Goal: Check status: Check status

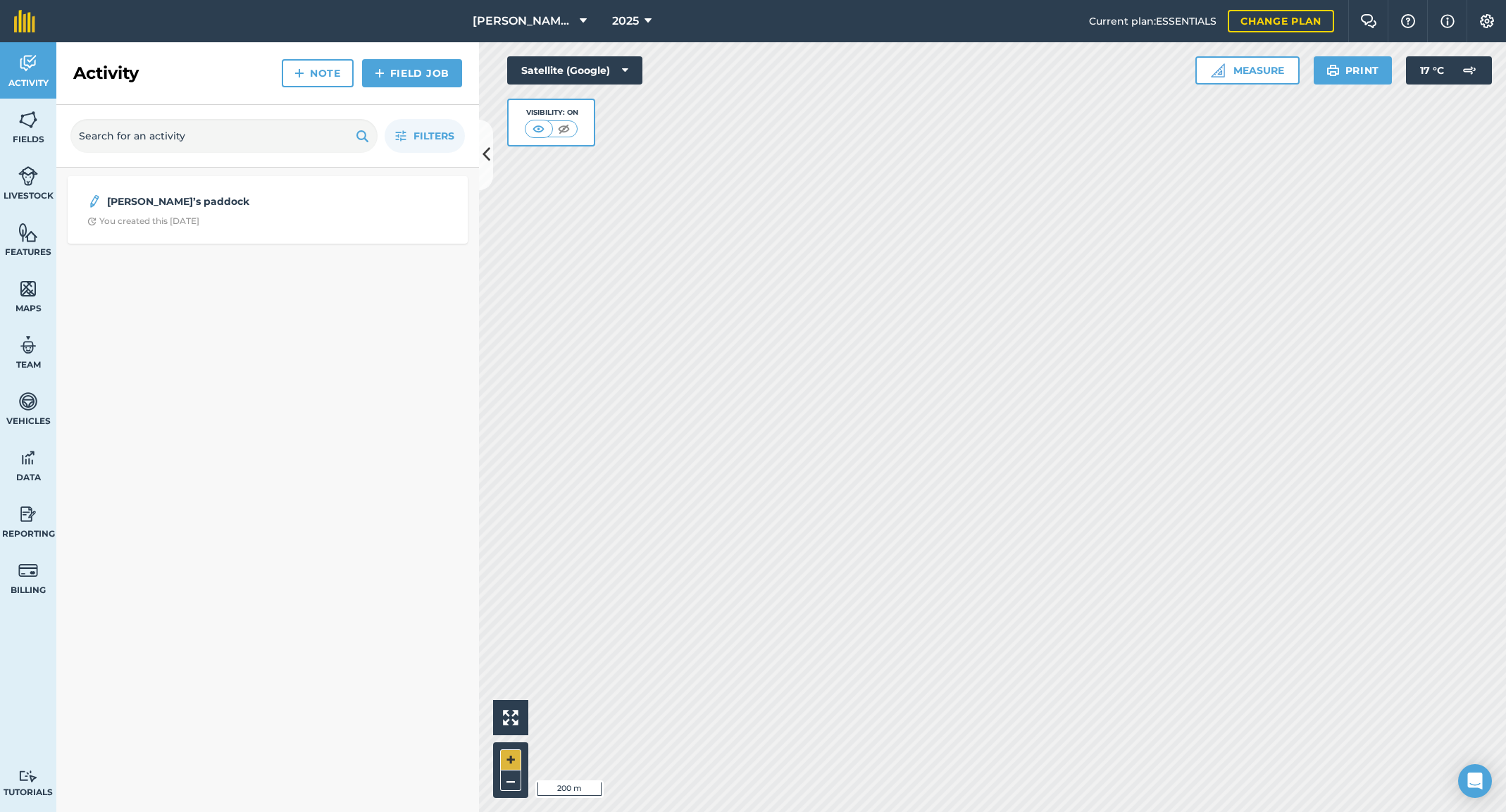
click at [512, 757] on button "+" at bounding box center [511, 761] width 22 height 22
click at [362, 630] on div "Activity Fields Livestock Features Maps Team Vehicles Data Reporting Billing Tu…" at bounding box center [753, 427] width 1506 height 770
click at [381, 631] on div "[PERSON_NAME]’s paddock You created this [DATE]" at bounding box center [267, 491] width 423 height 645
click at [646, 20] on icon at bounding box center [648, 21] width 7 height 17
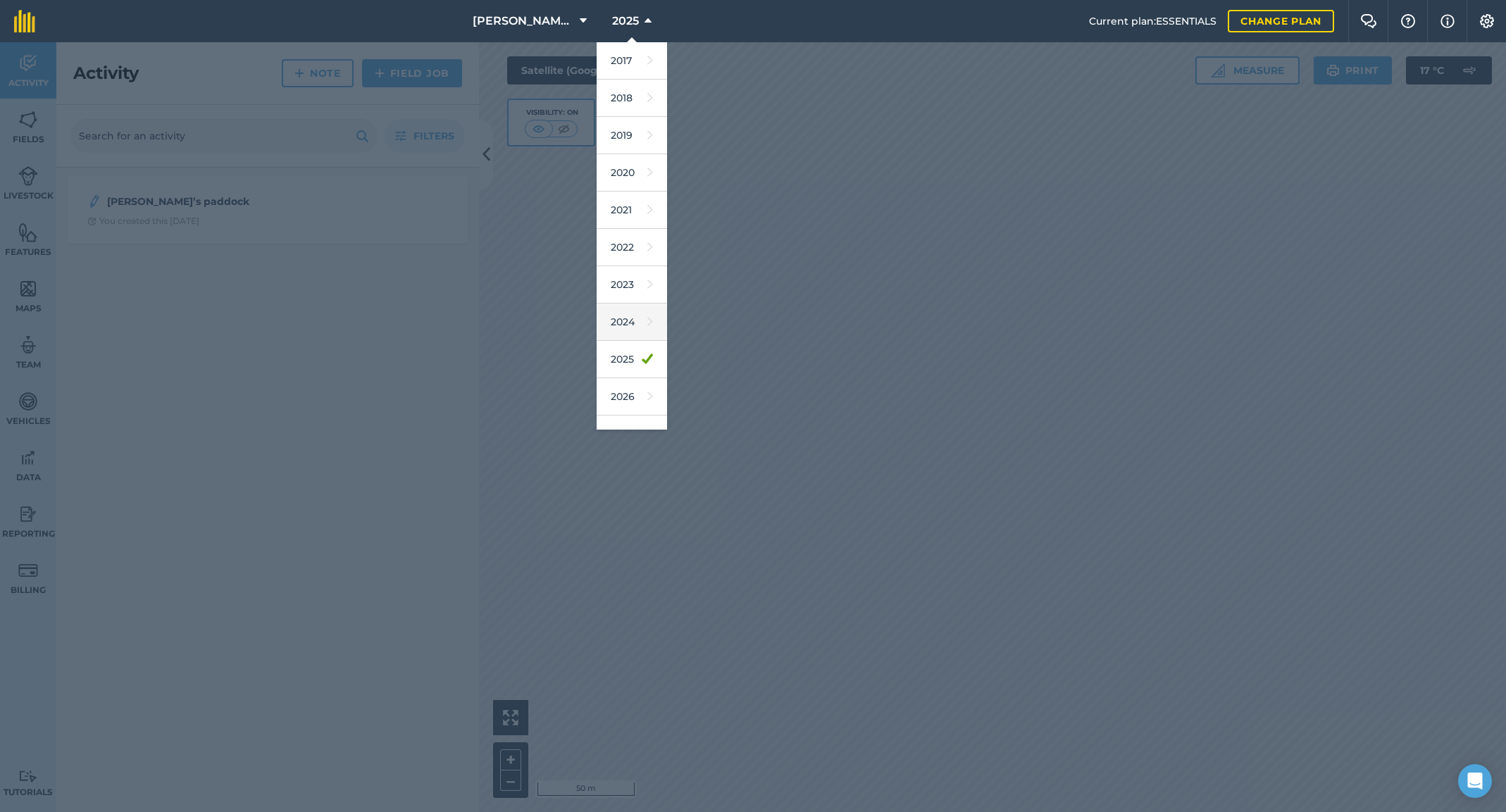
click at [625, 325] on link "2024" at bounding box center [632, 322] width 71 height 37
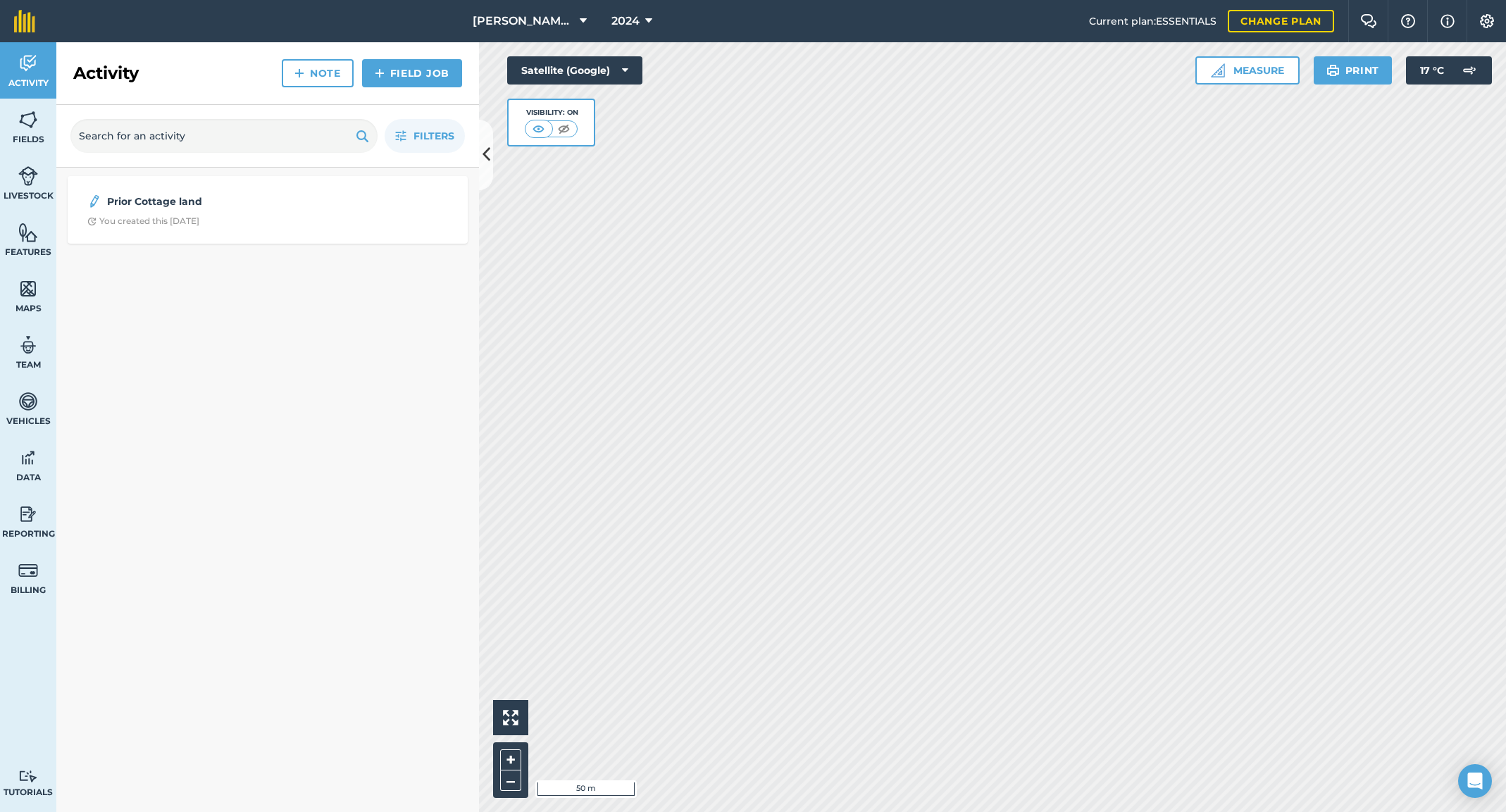
click at [647, 19] on icon at bounding box center [649, 21] width 7 height 17
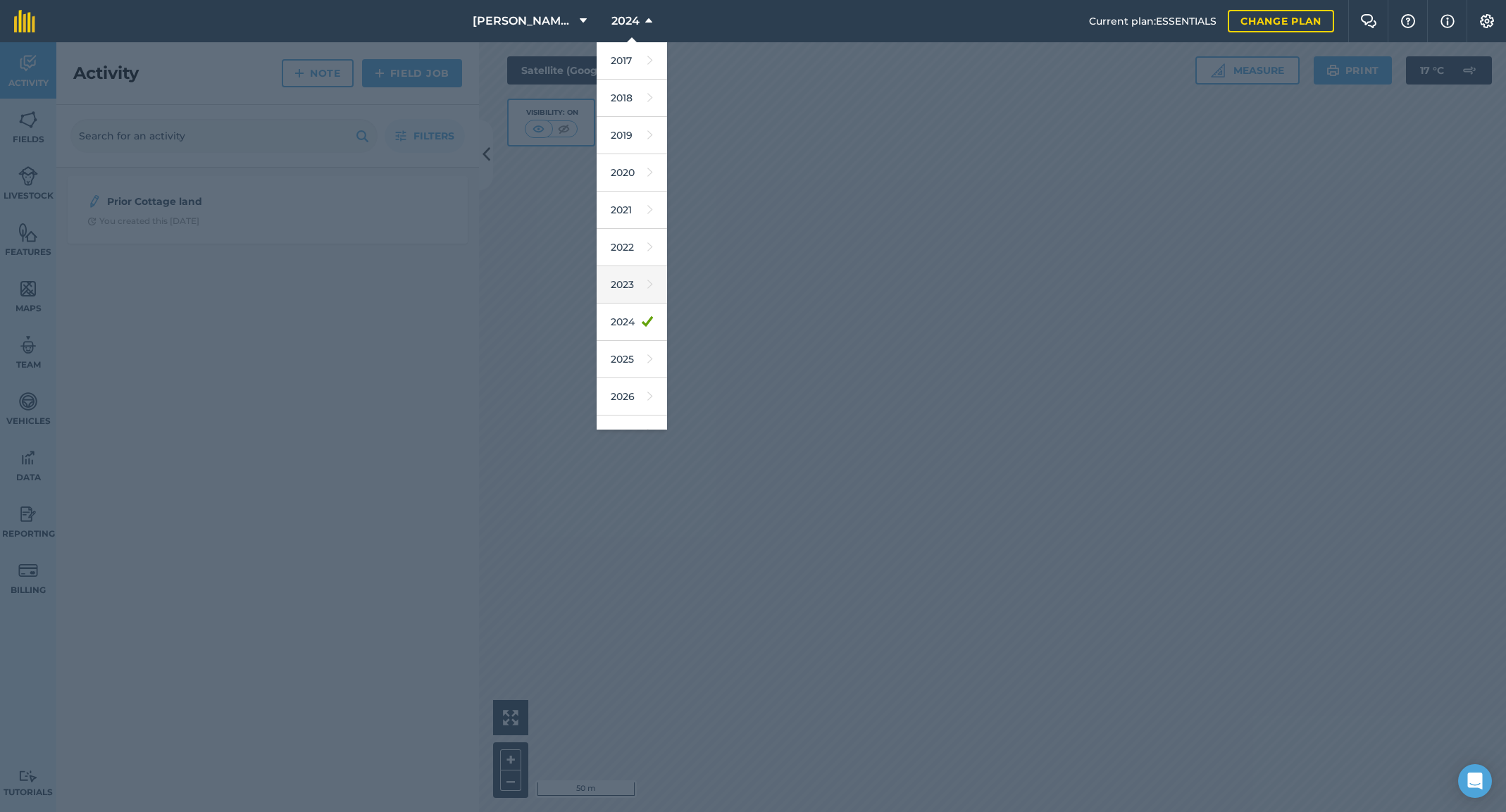
click at [631, 287] on link "2023" at bounding box center [632, 285] width 71 height 37
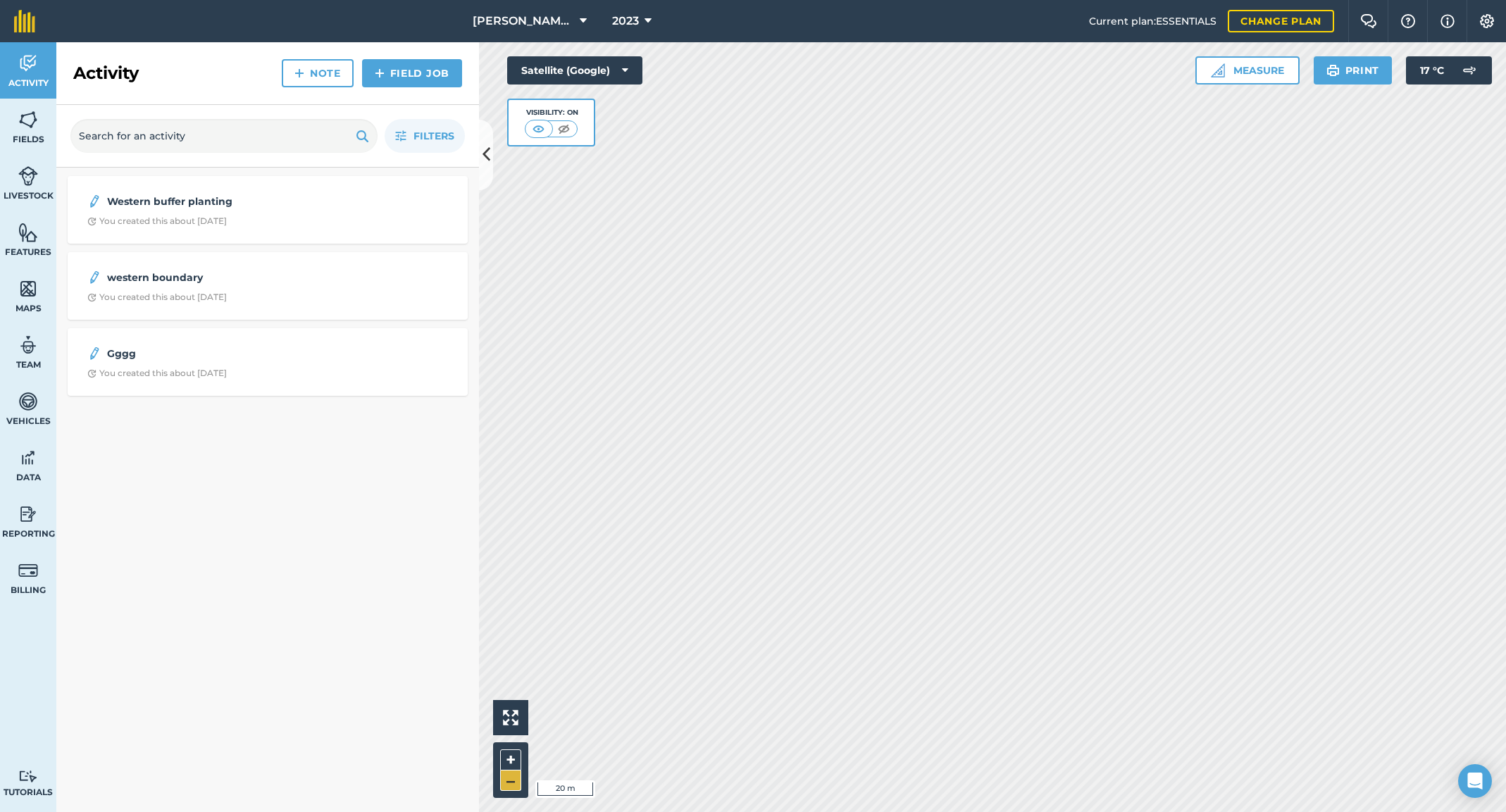
click at [510, 783] on button "–" at bounding box center [511, 781] width 22 height 21
click at [514, 758] on button "+" at bounding box center [511, 761] width 22 height 22
click at [649, 19] on icon at bounding box center [648, 21] width 7 height 17
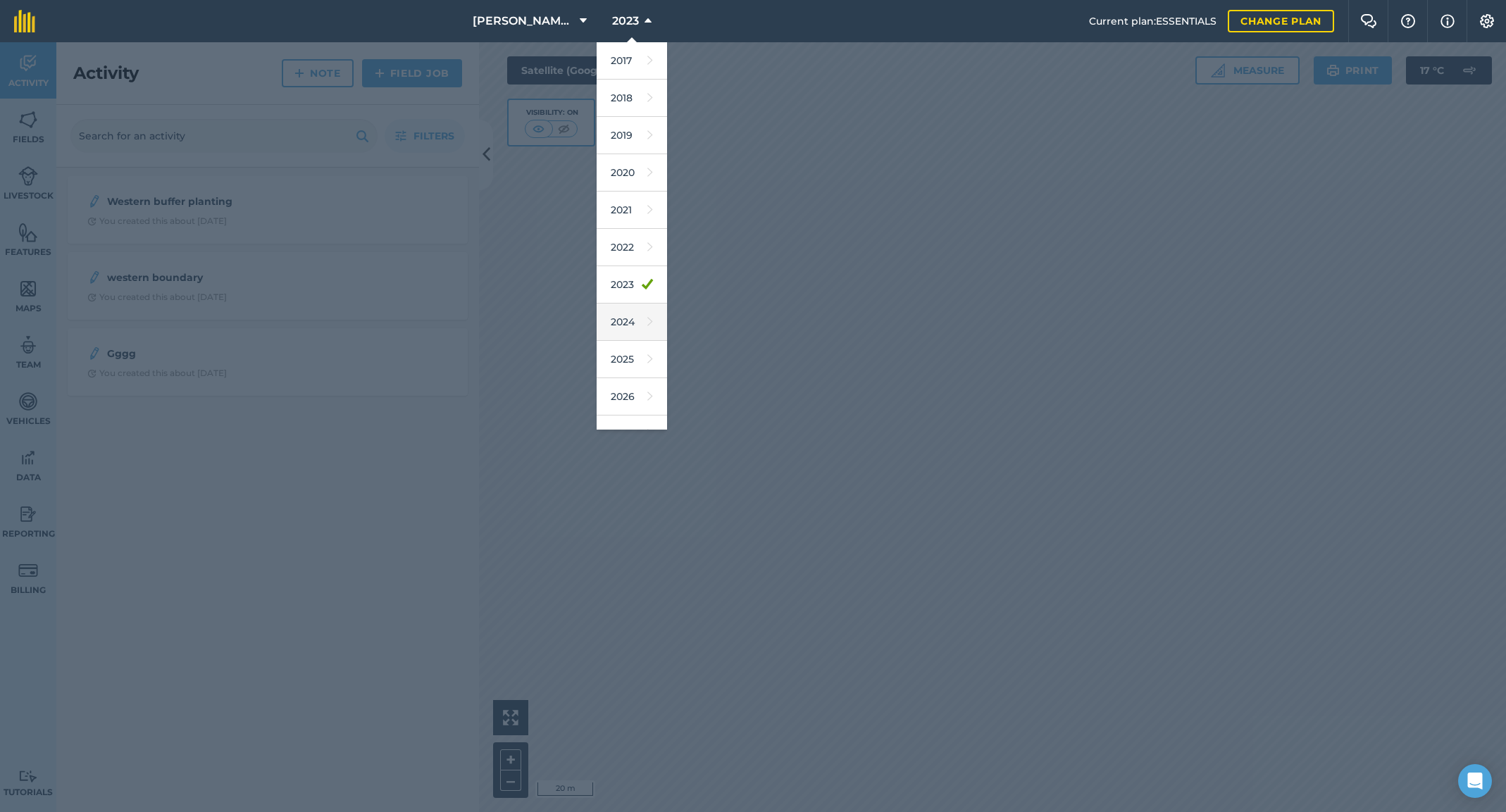
click at [638, 324] on link "2024" at bounding box center [632, 322] width 71 height 37
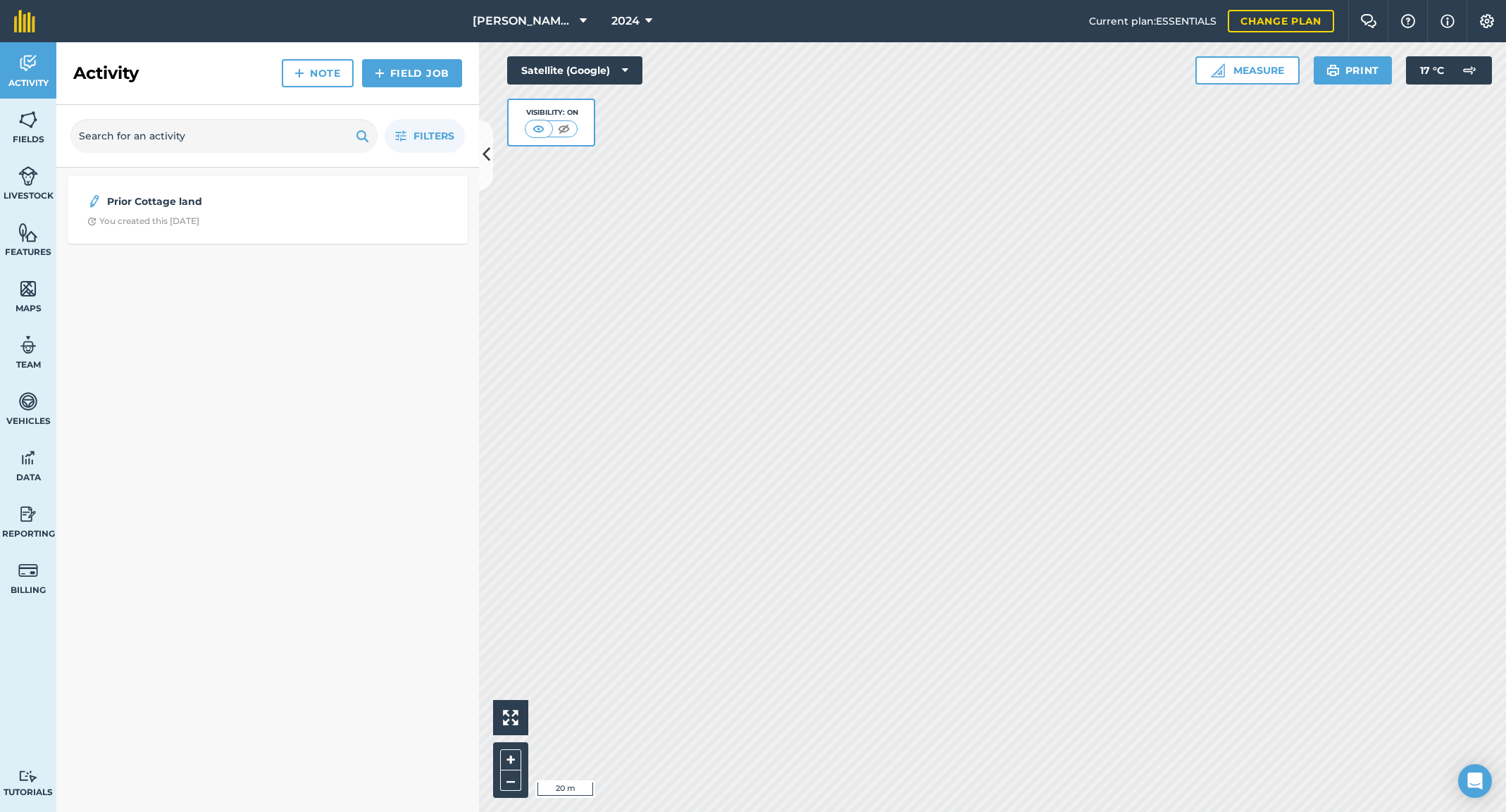
click at [648, 20] on icon at bounding box center [649, 21] width 7 height 17
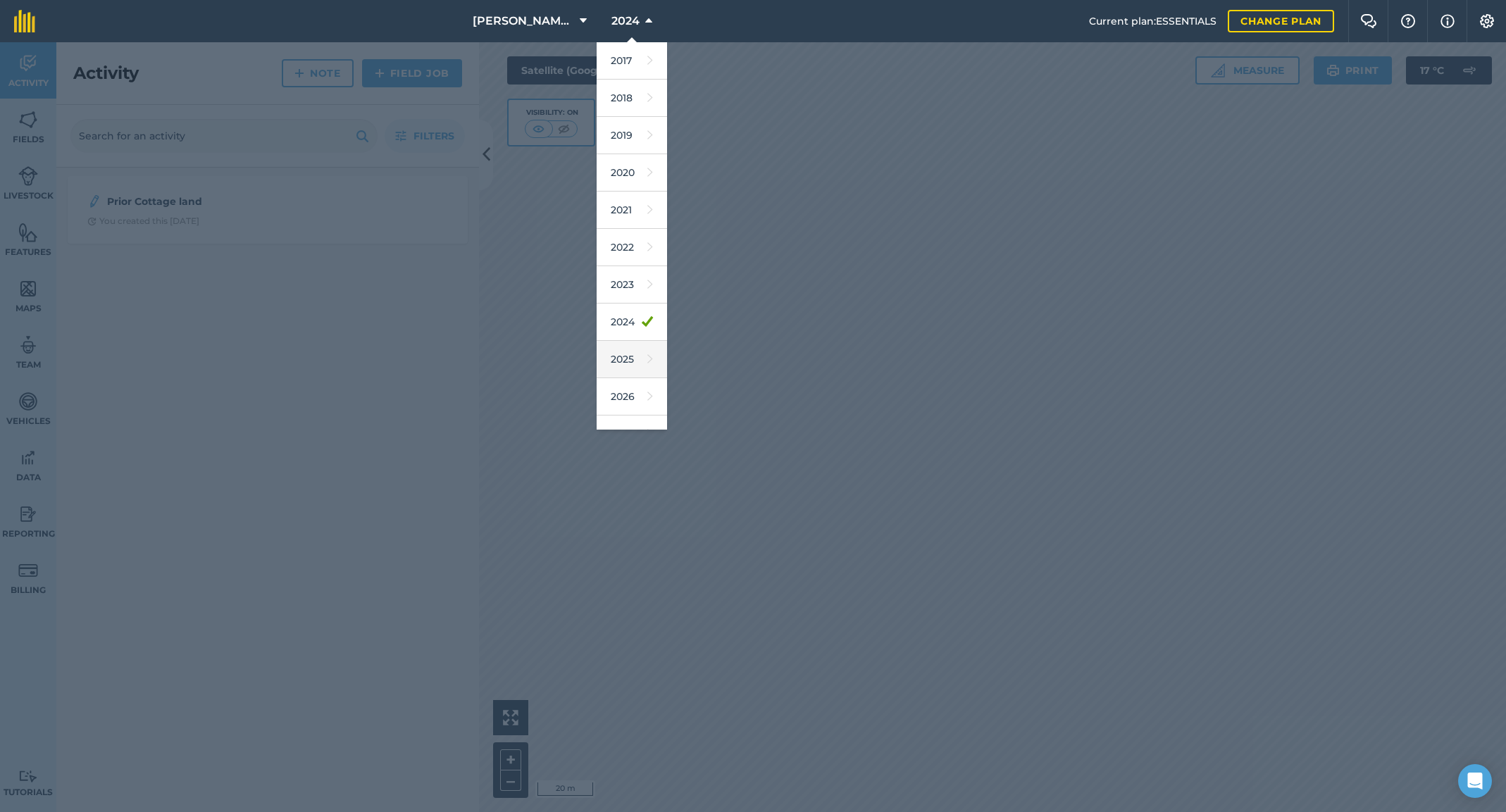
click at [637, 367] on link "2025" at bounding box center [632, 360] width 71 height 37
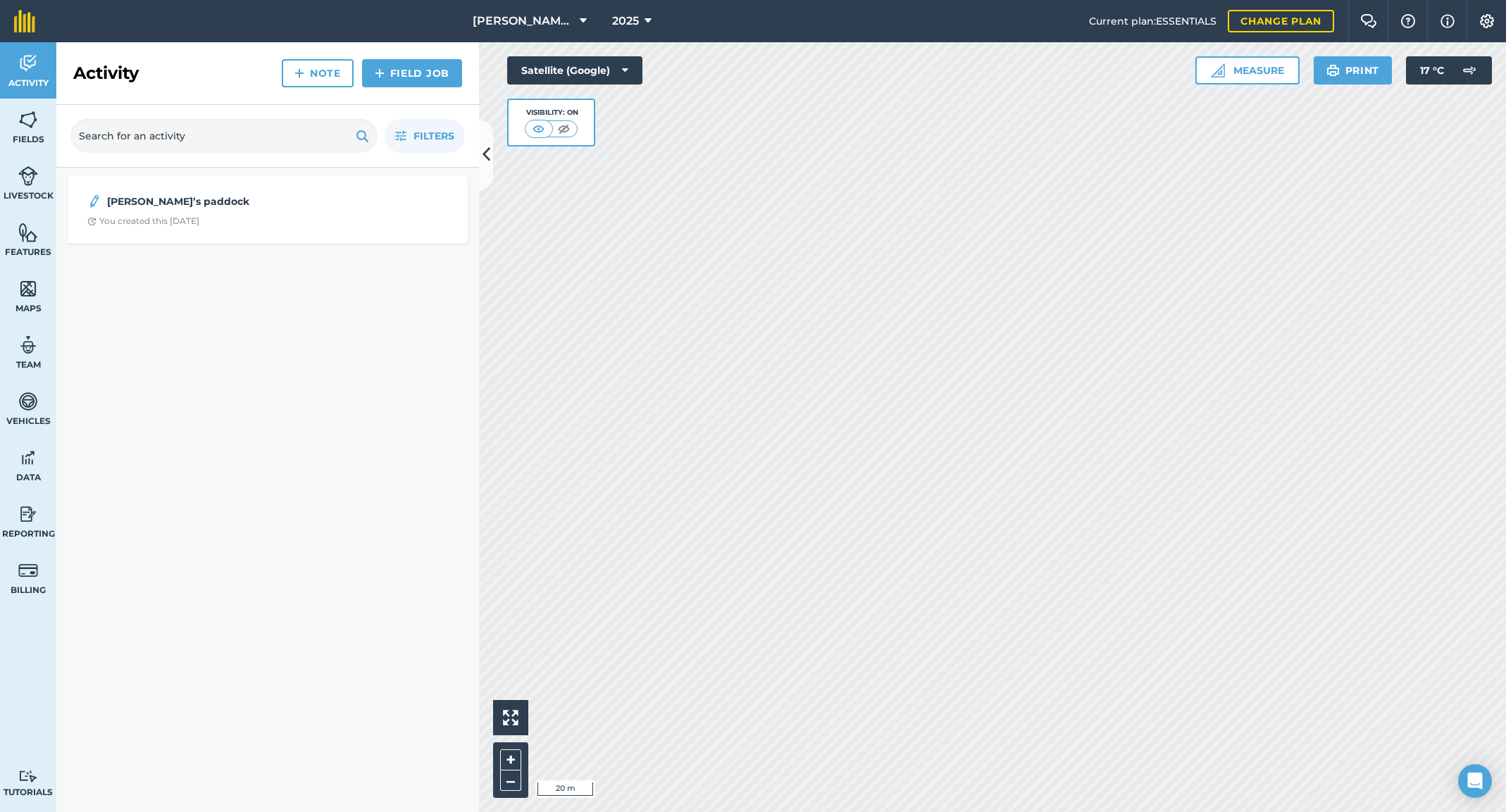
click at [646, 16] on icon at bounding box center [648, 21] width 7 height 17
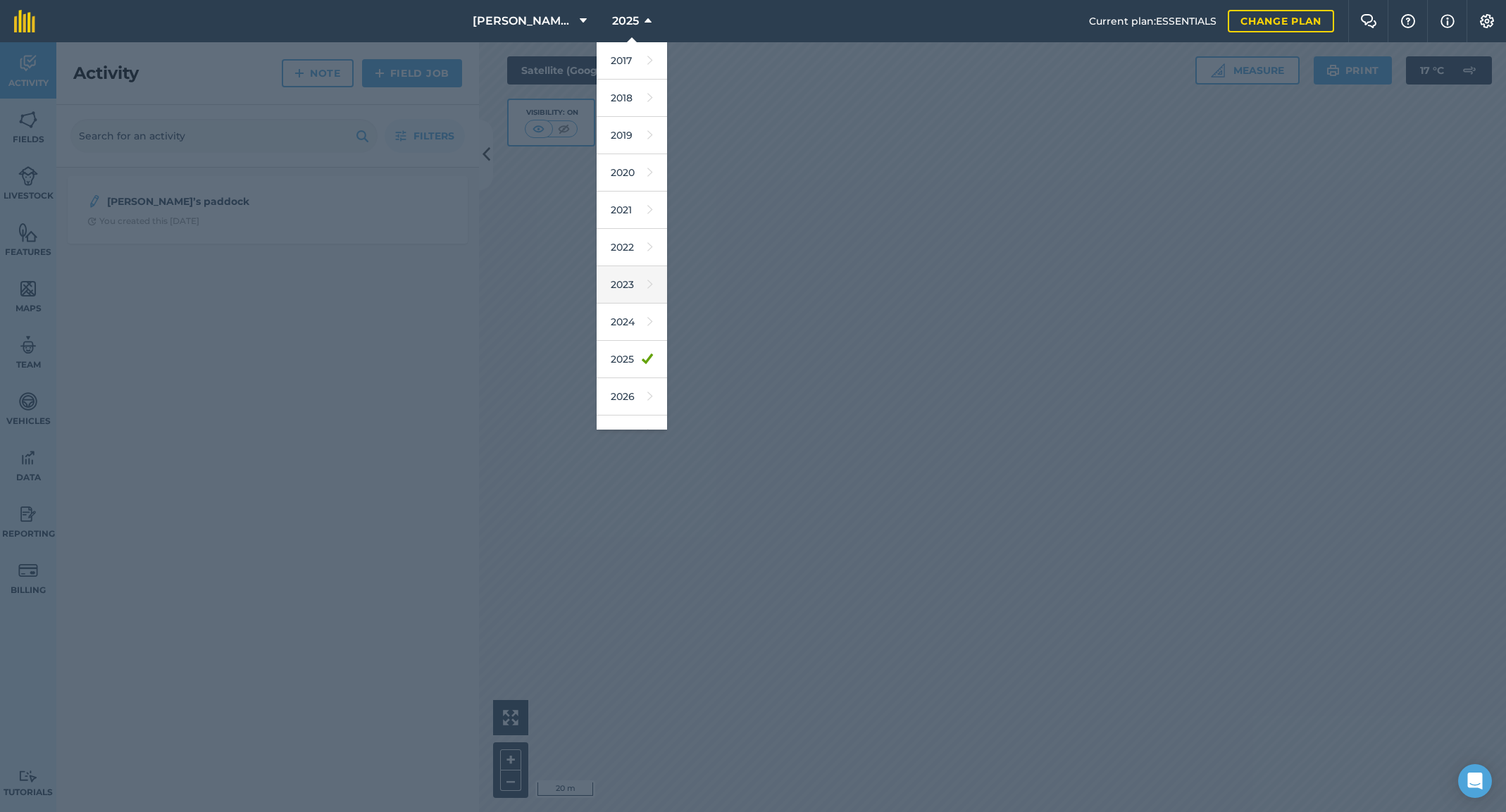
click at [633, 282] on link "2023" at bounding box center [632, 285] width 71 height 37
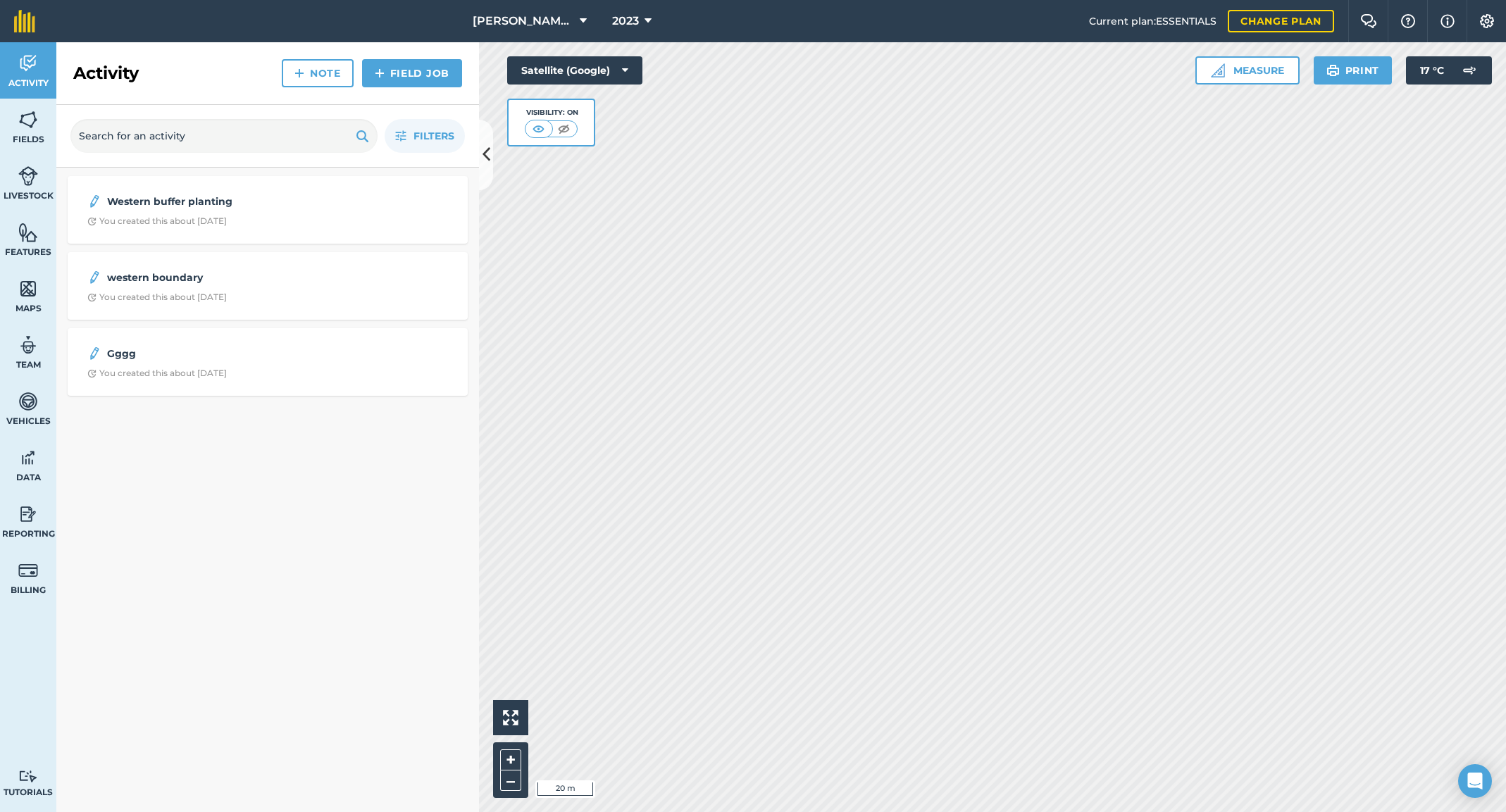
click at [646, 22] on icon at bounding box center [648, 21] width 7 height 17
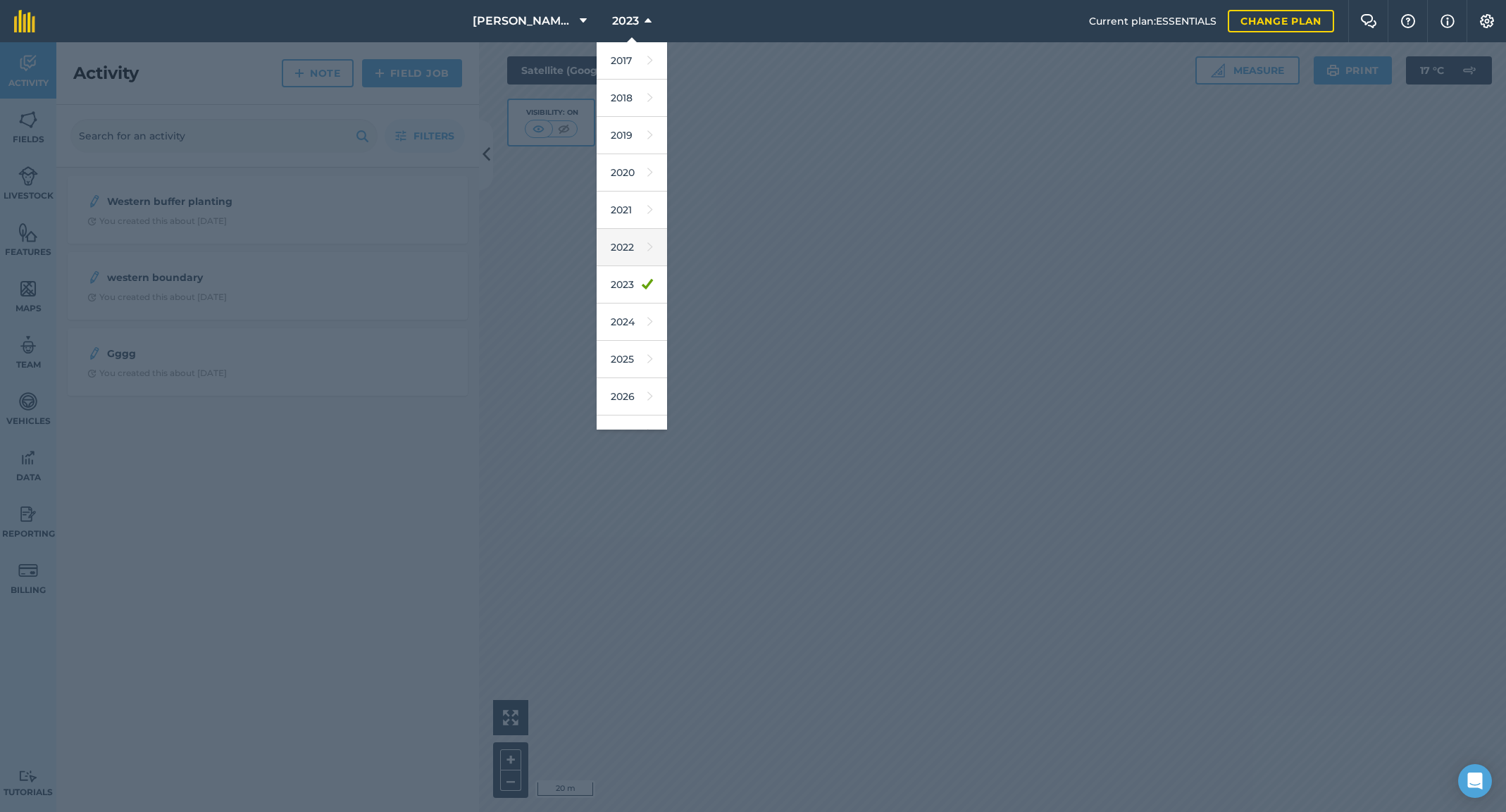
click at [633, 245] on link "2022" at bounding box center [632, 248] width 71 height 37
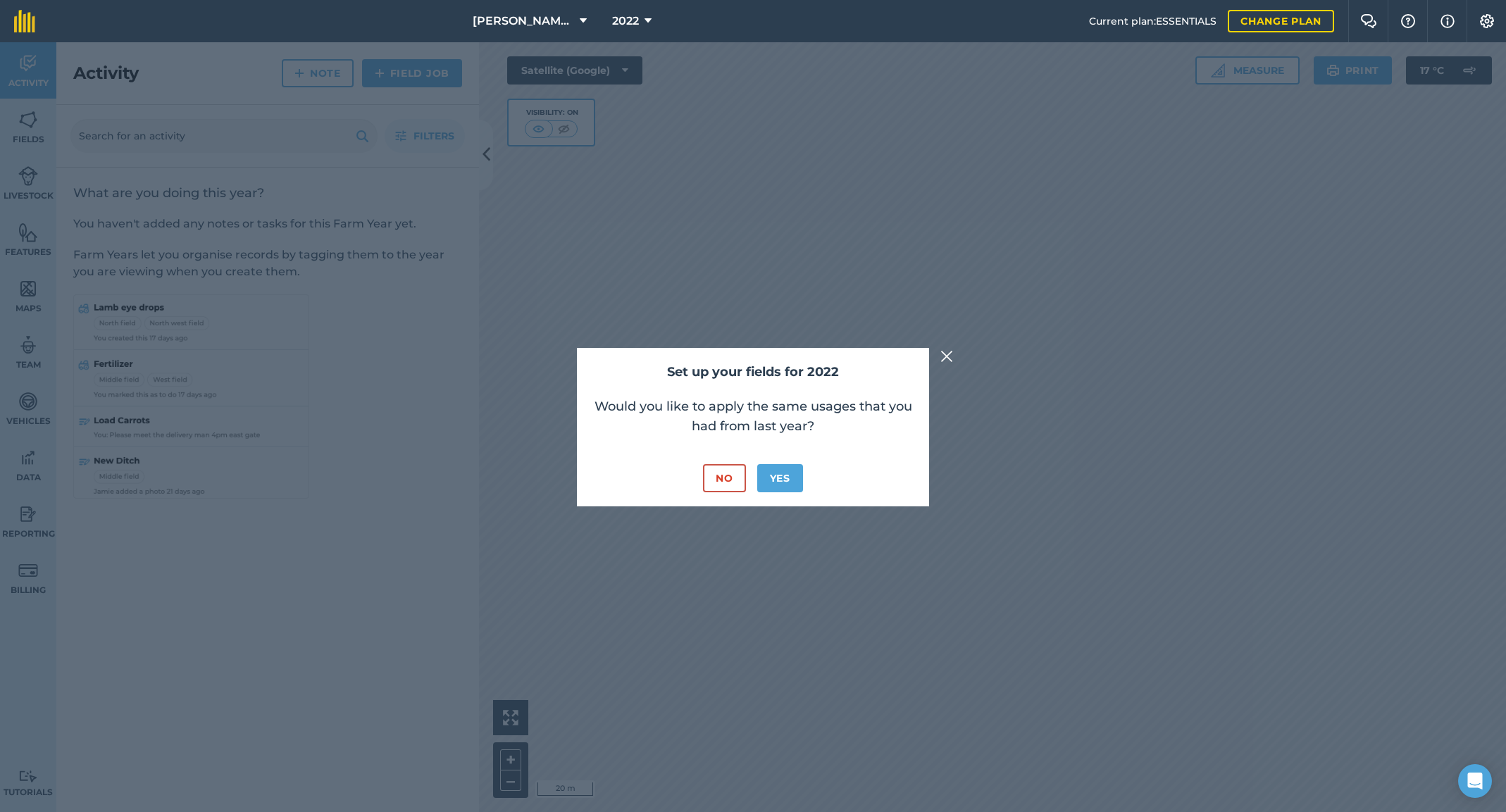
click at [724, 473] on button "No" at bounding box center [724, 478] width 42 height 29
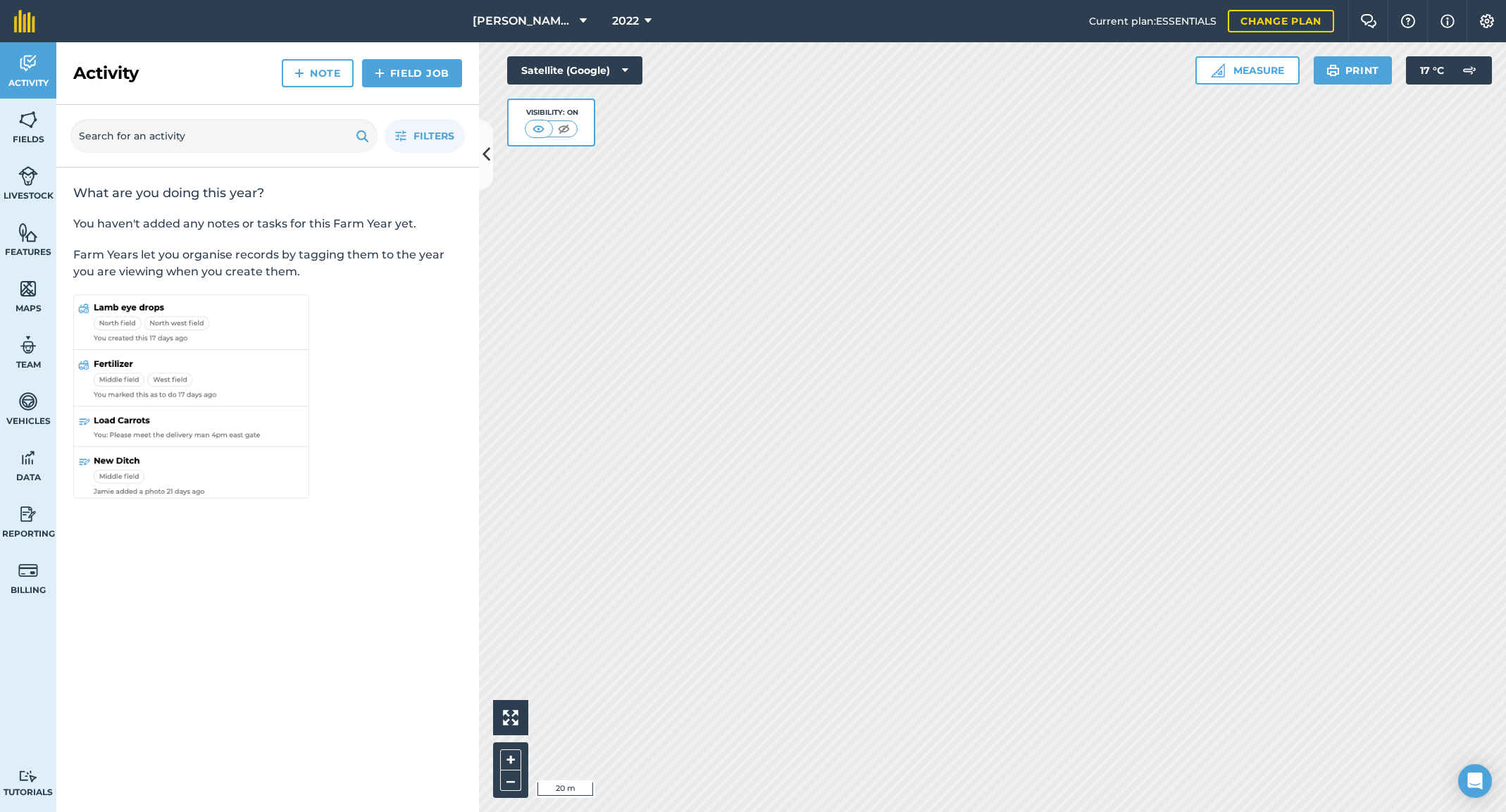
click at [646, 16] on icon at bounding box center [648, 21] width 7 height 17
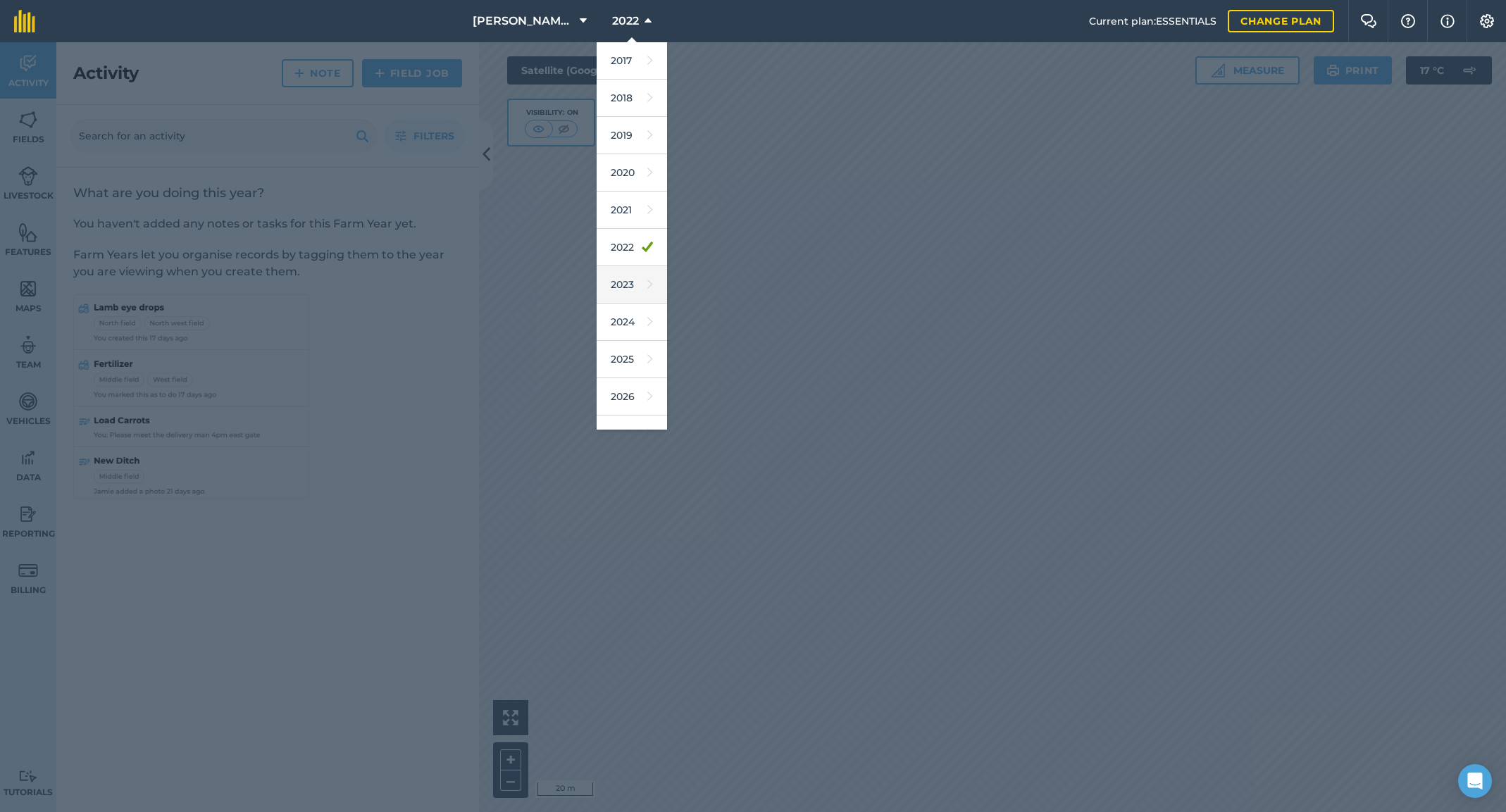
click at [624, 292] on link "2023" at bounding box center [632, 285] width 71 height 37
